Goal: Information Seeking & Learning: Check status

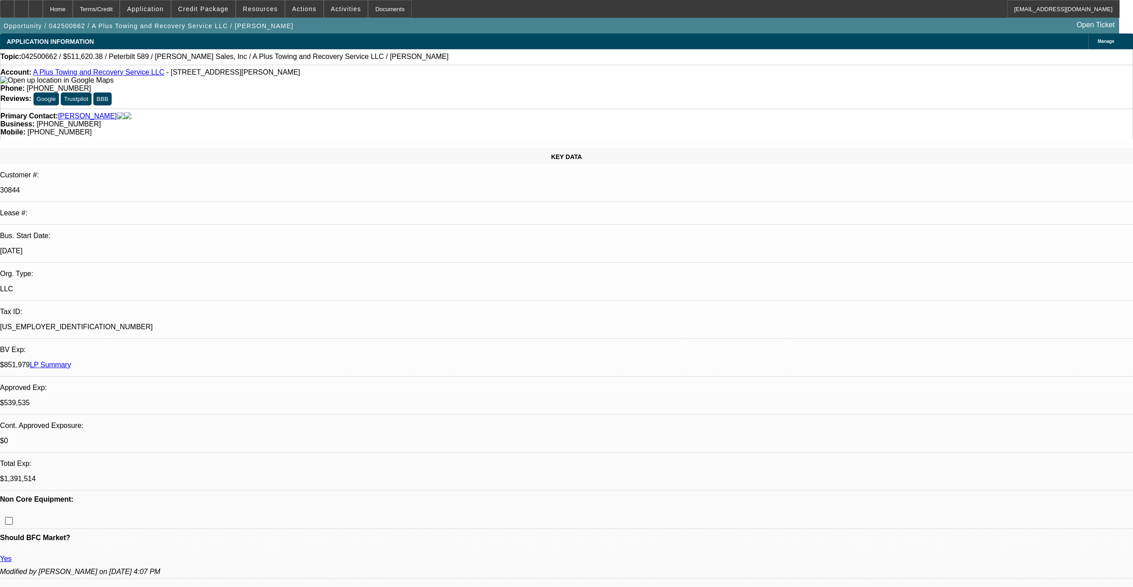
select select "0"
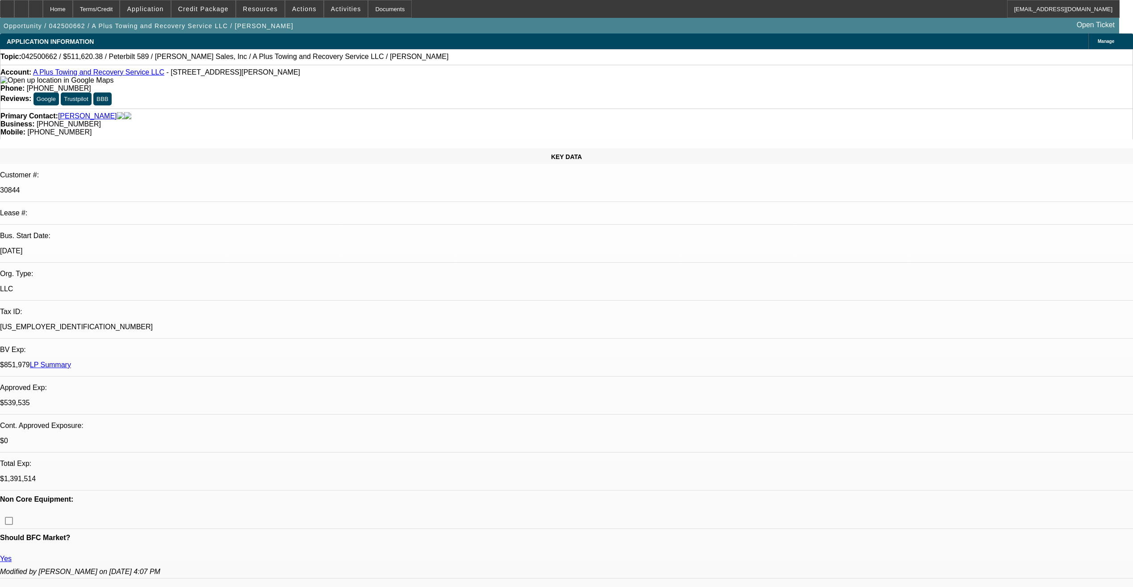
select select "0"
select select "2"
select select "0"
select select "1"
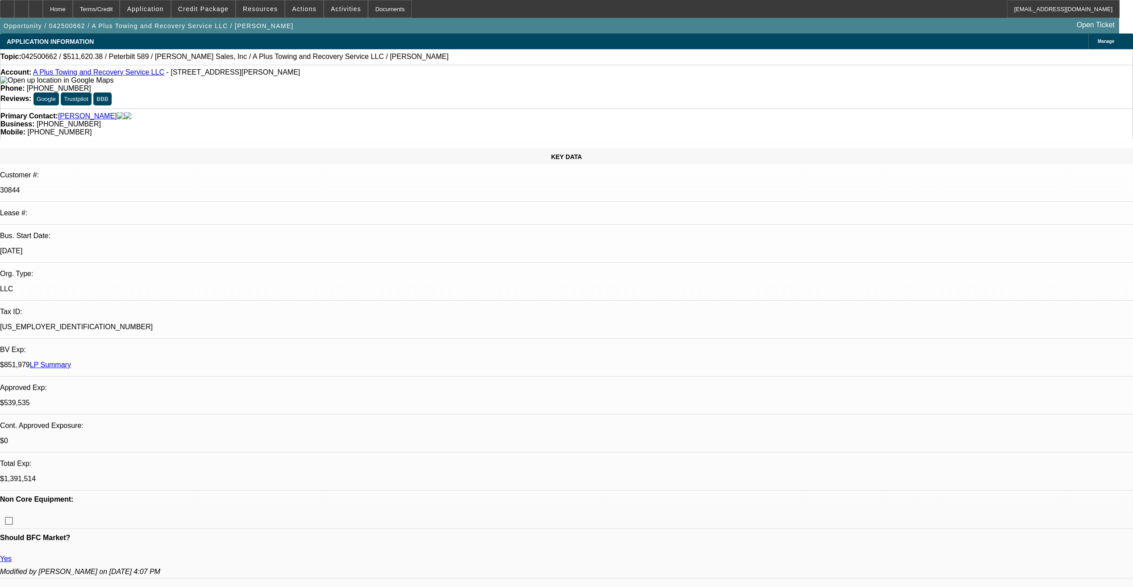
select select "2"
select select "6"
select select "1"
select select "2"
select select "6"
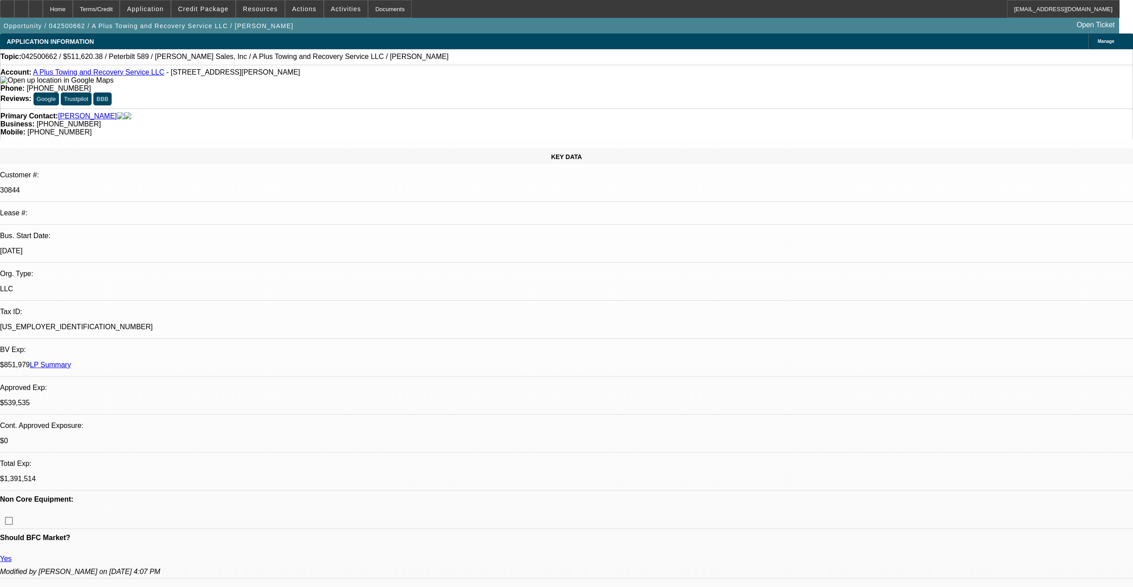
select select "1"
select select "2"
select select "6"
select select "1"
select select "2"
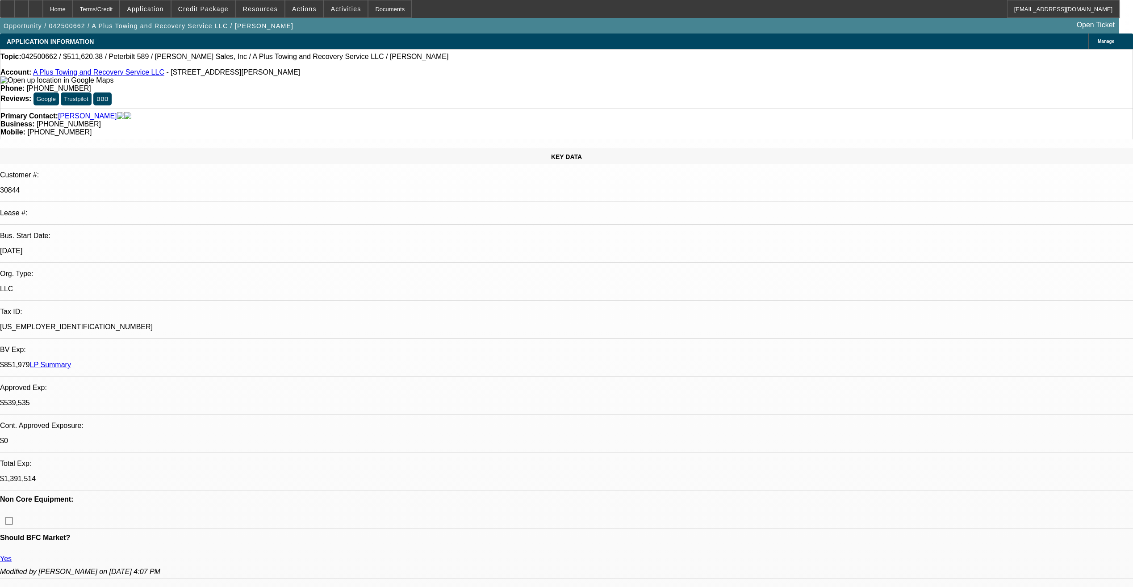
select select "6"
select select "0"
select select "2"
select select "0"
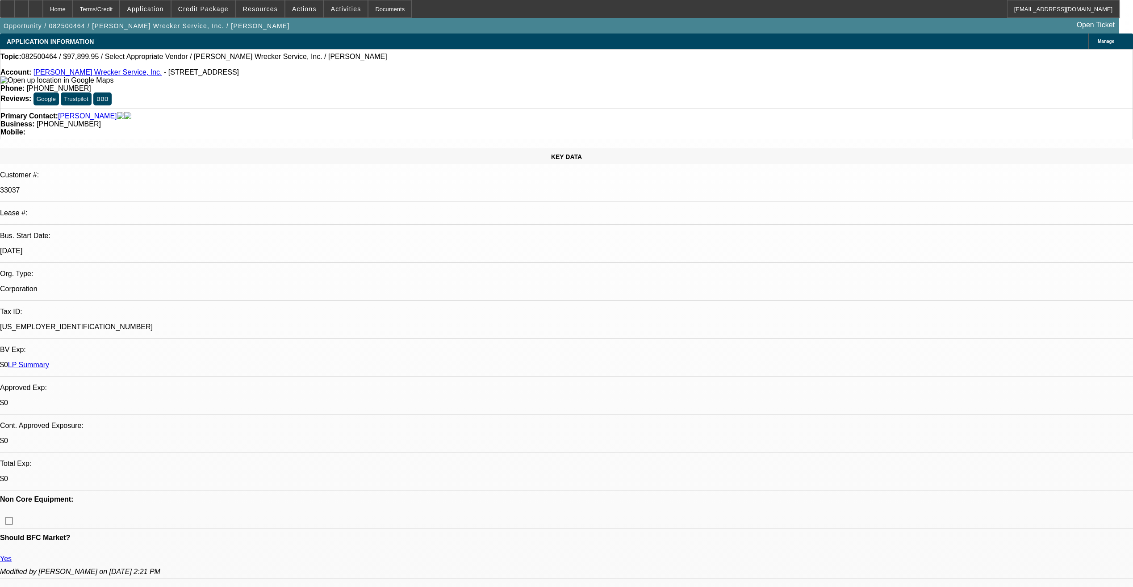
select select "1"
select select "2"
select select "6"
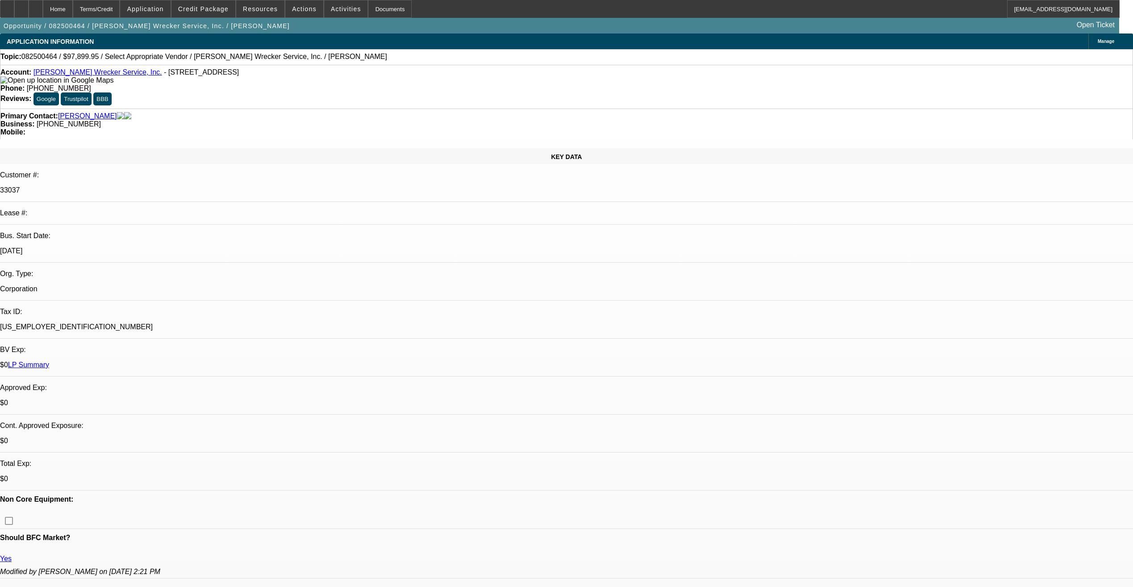
drag, startPoint x: 419, startPoint y: 173, endPoint x: 427, endPoint y: 143, distance: 31.3
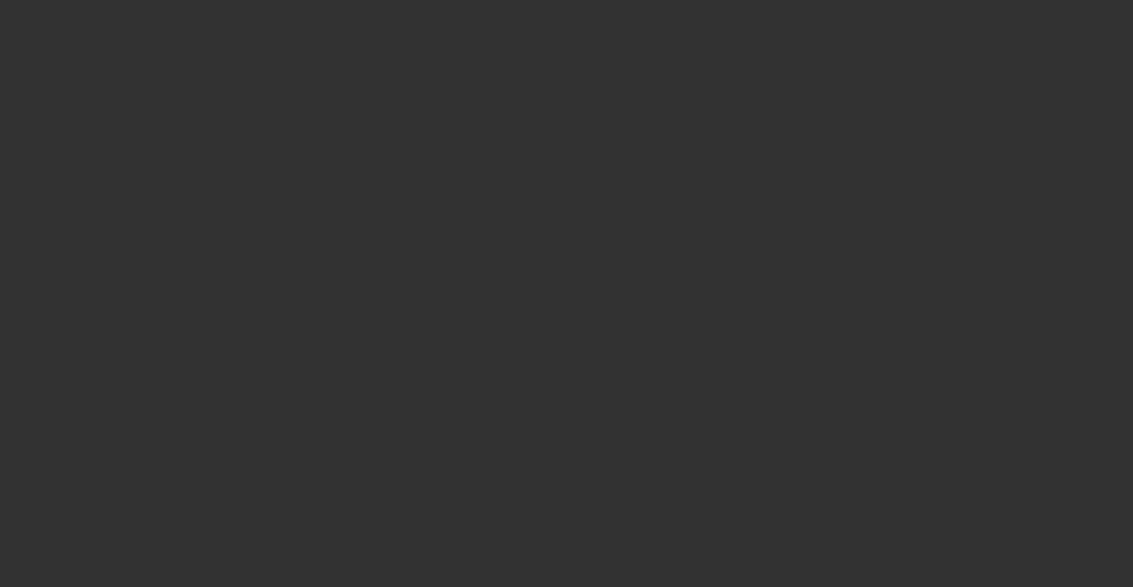
select select "0"
select select "2"
select select "0"
select select "6"
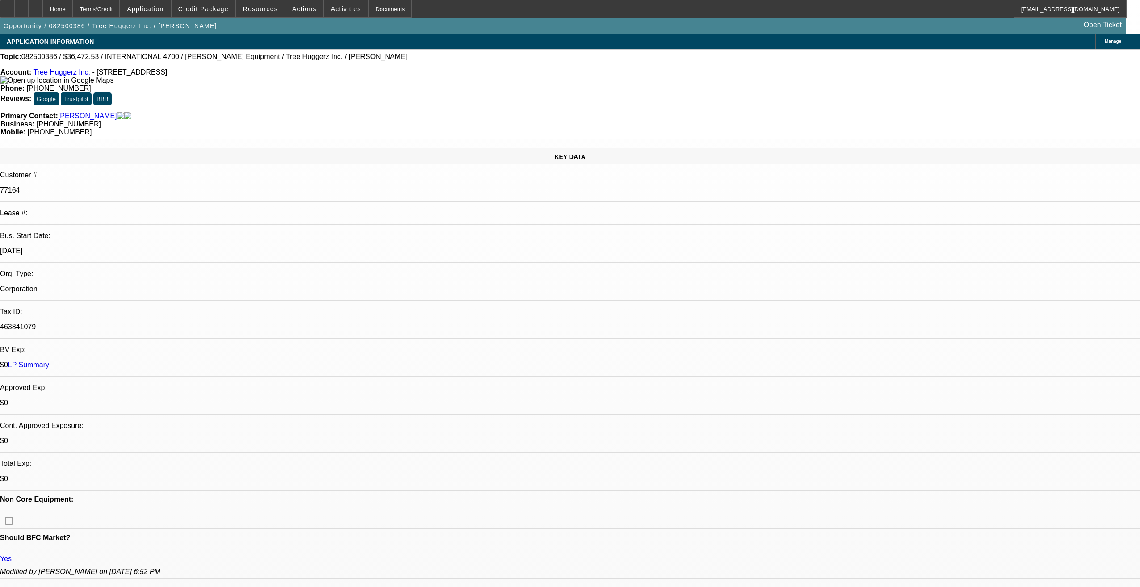
select select "0"
select select "6"
select select "0"
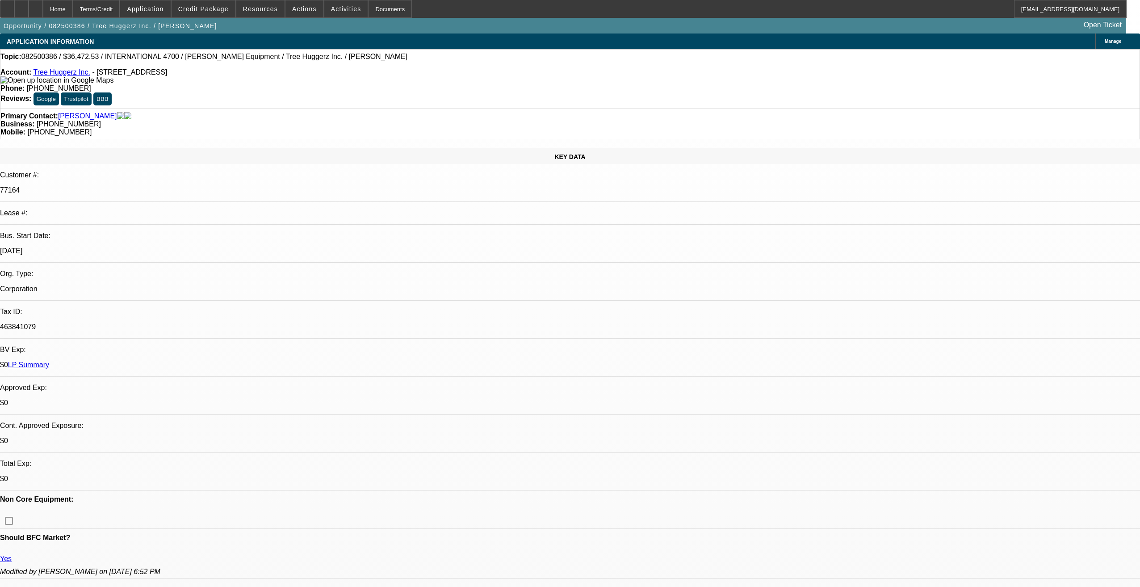
select select "0"
select select "6"
select select "0"
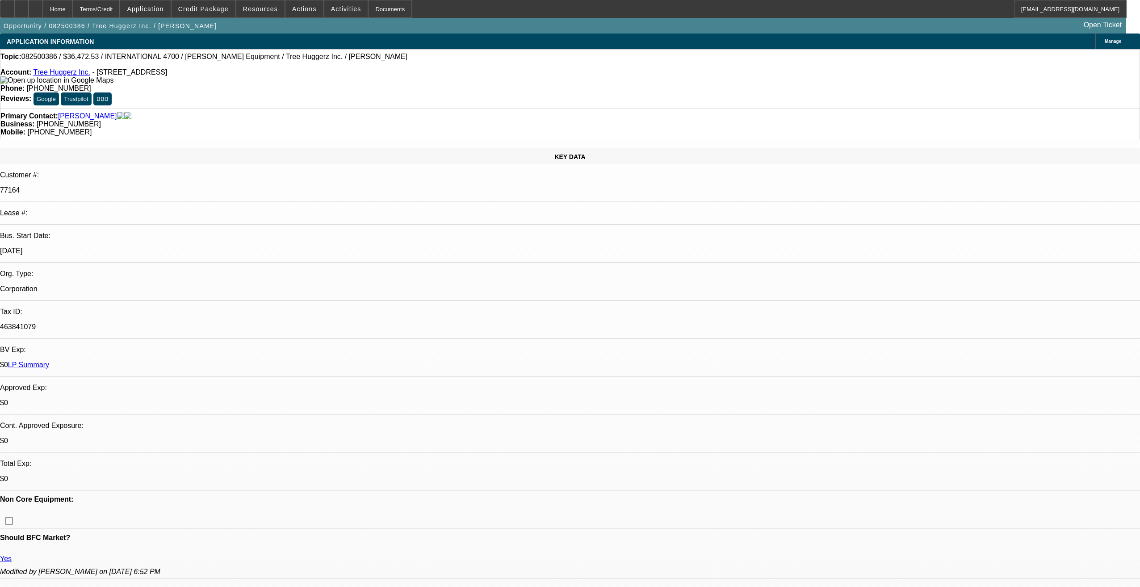
select select "0"
select select "6"
select select "0"
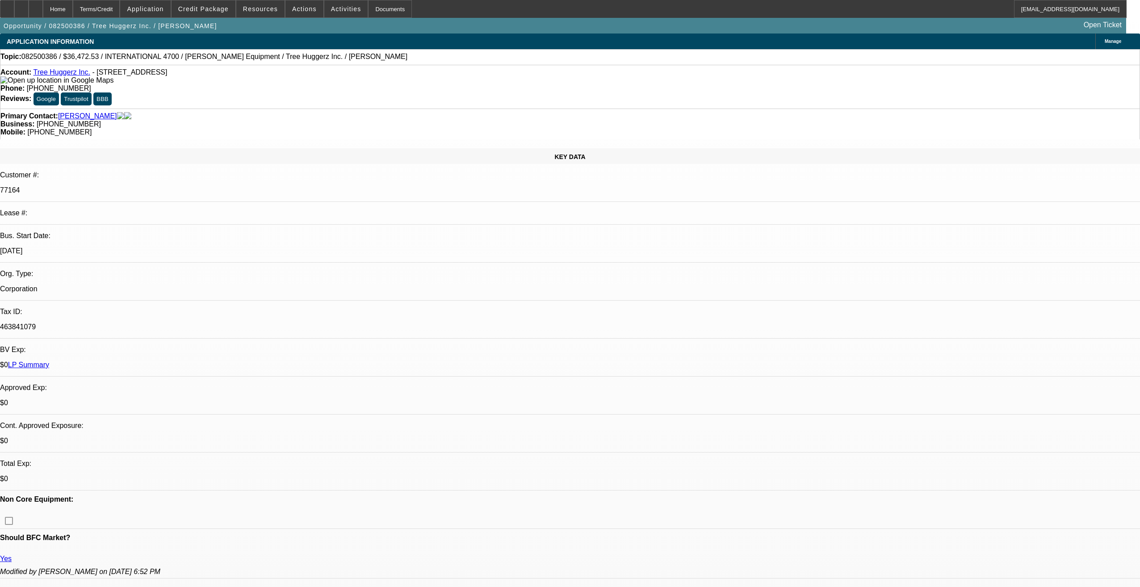
select select "6"
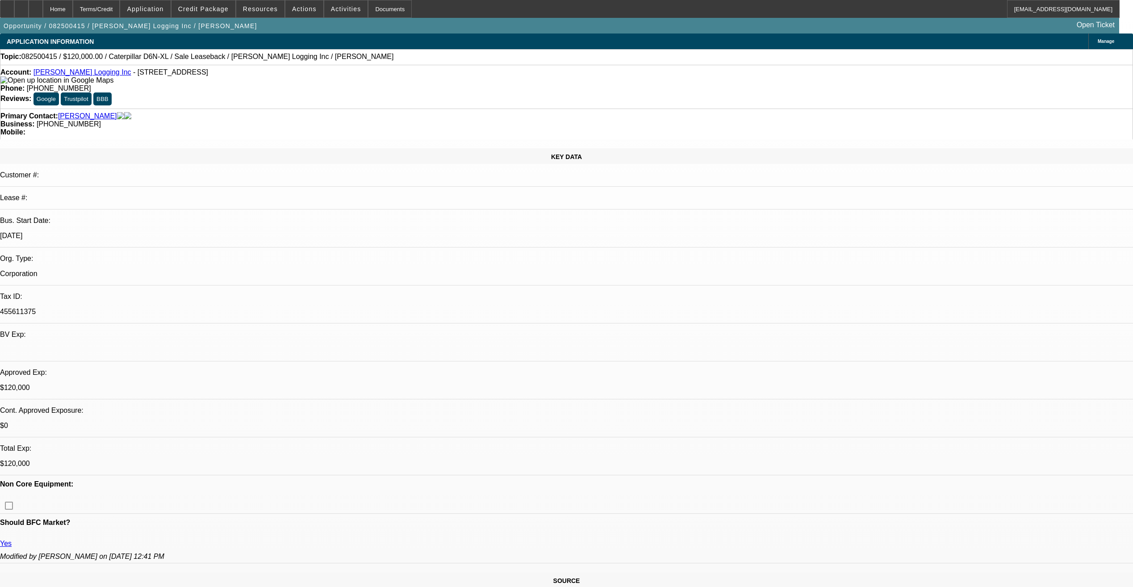
select select "0"
select select "2"
select select "0"
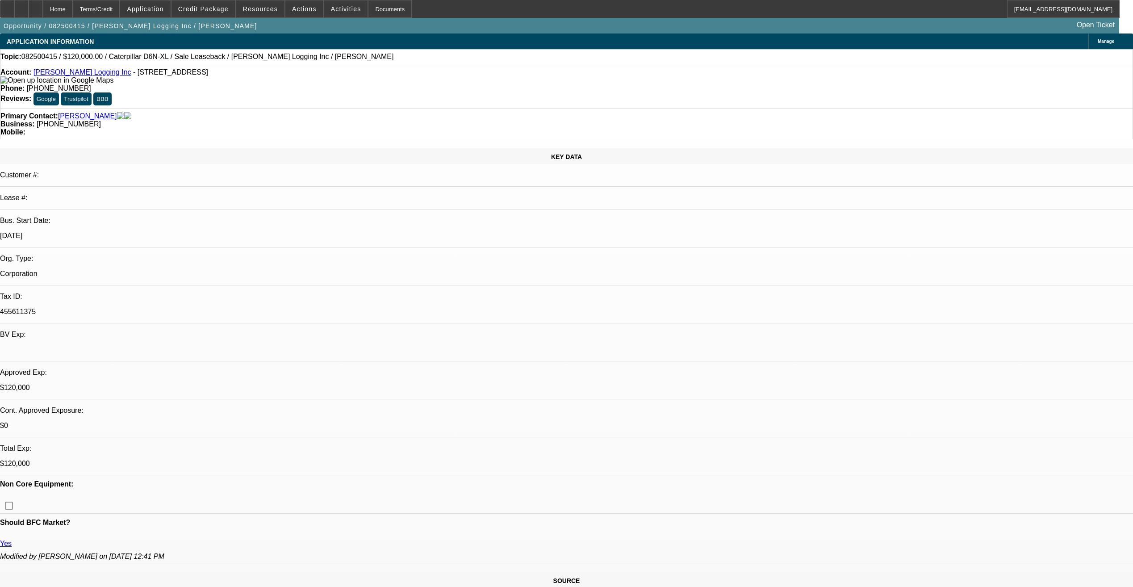
select select "2"
select select "0"
select select "2"
select select "0"
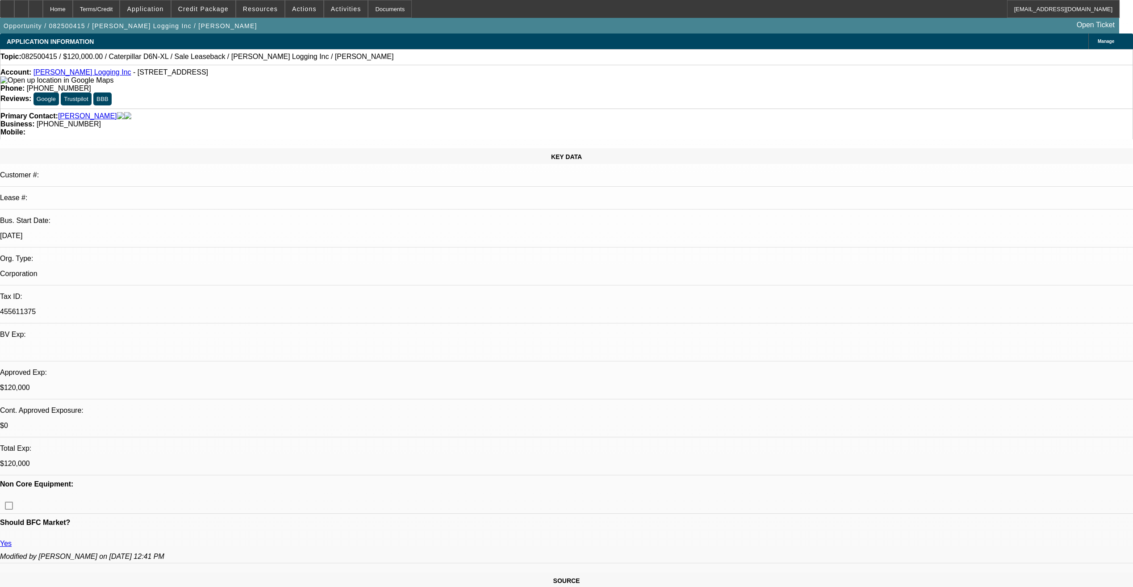
select select "0"
select select "2"
select select "0"
select select "1"
select select "2"
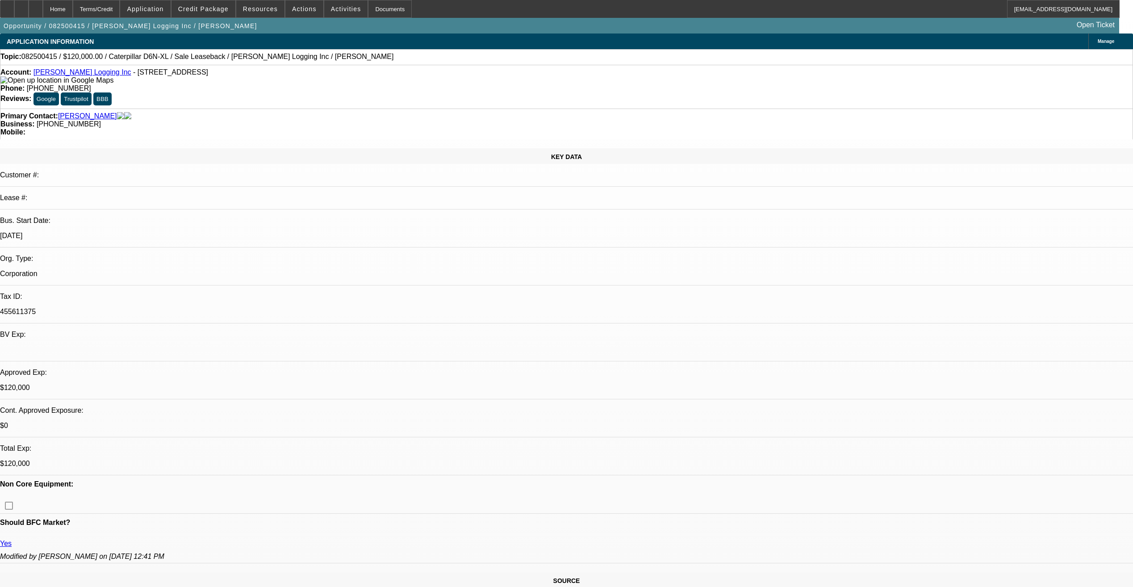
select select "6"
select select "1"
select select "2"
select select "6"
select select "1"
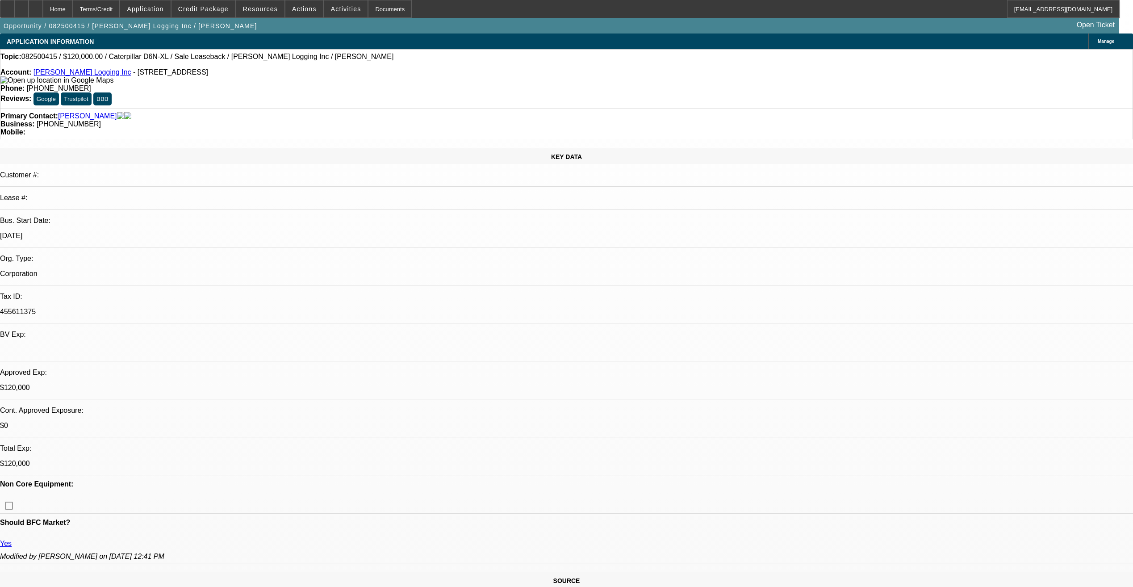
select select "2"
select select "6"
select select "1"
select select "2"
select select "6"
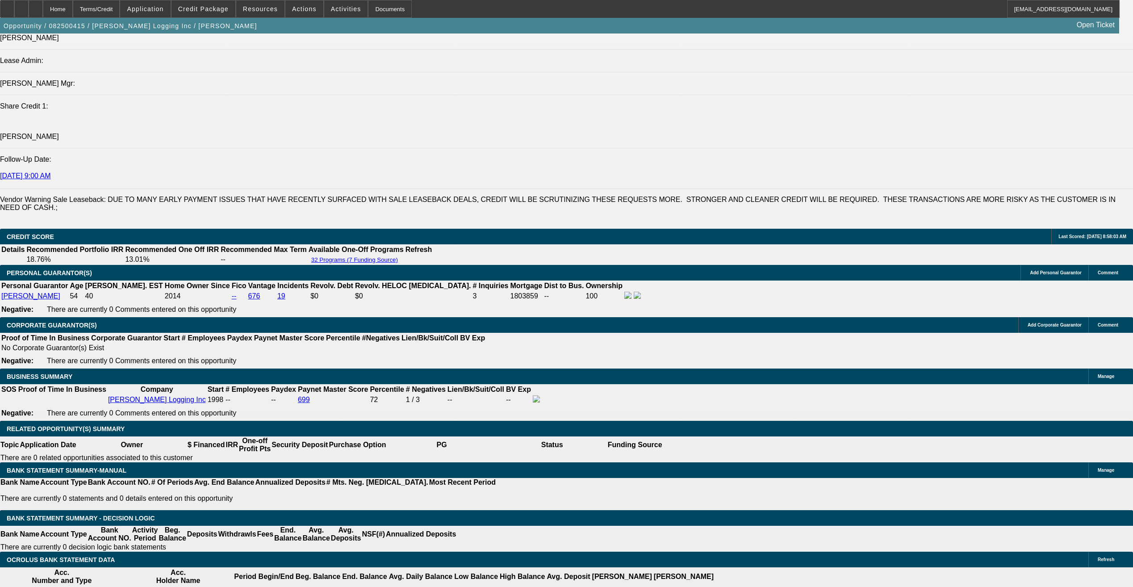
scroll to position [1116, 0]
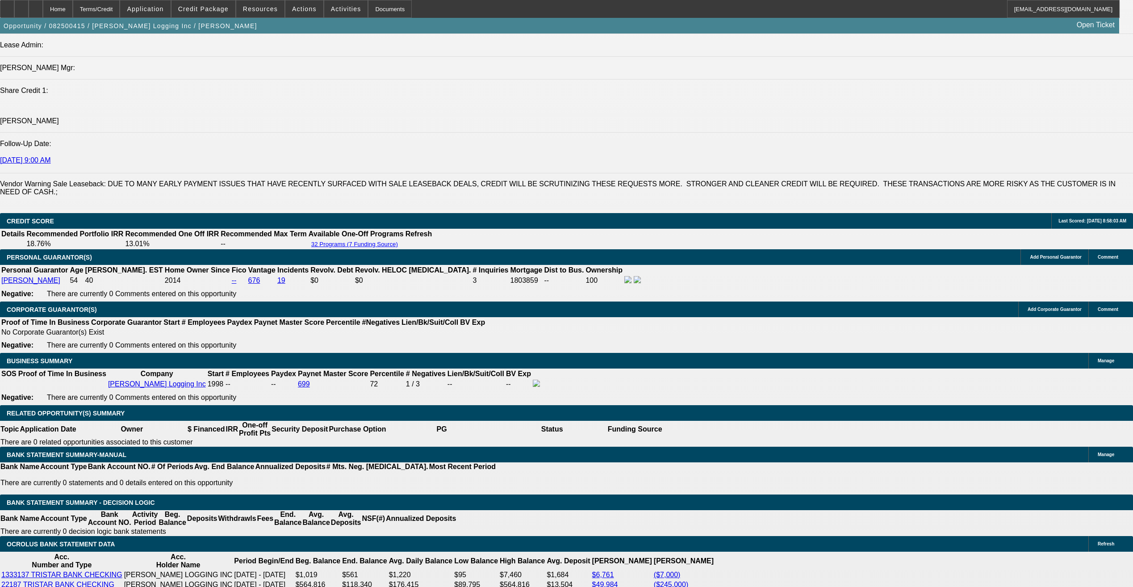
drag, startPoint x: 535, startPoint y: 377, endPoint x: 506, endPoint y: 377, distance: 29.0
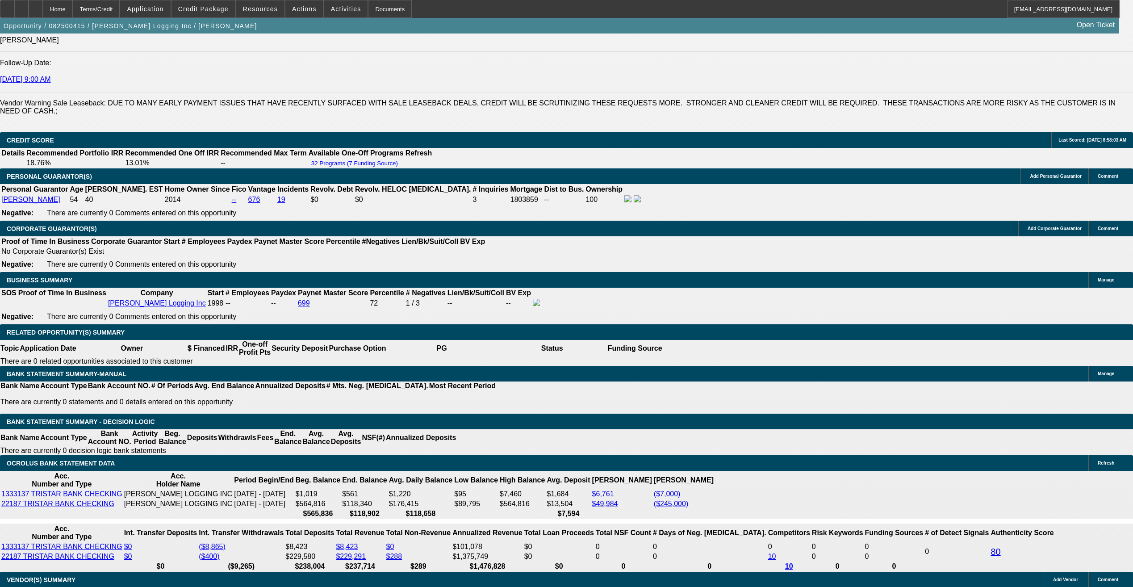
scroll to position [1206, 0]
